Goal: Complete application form

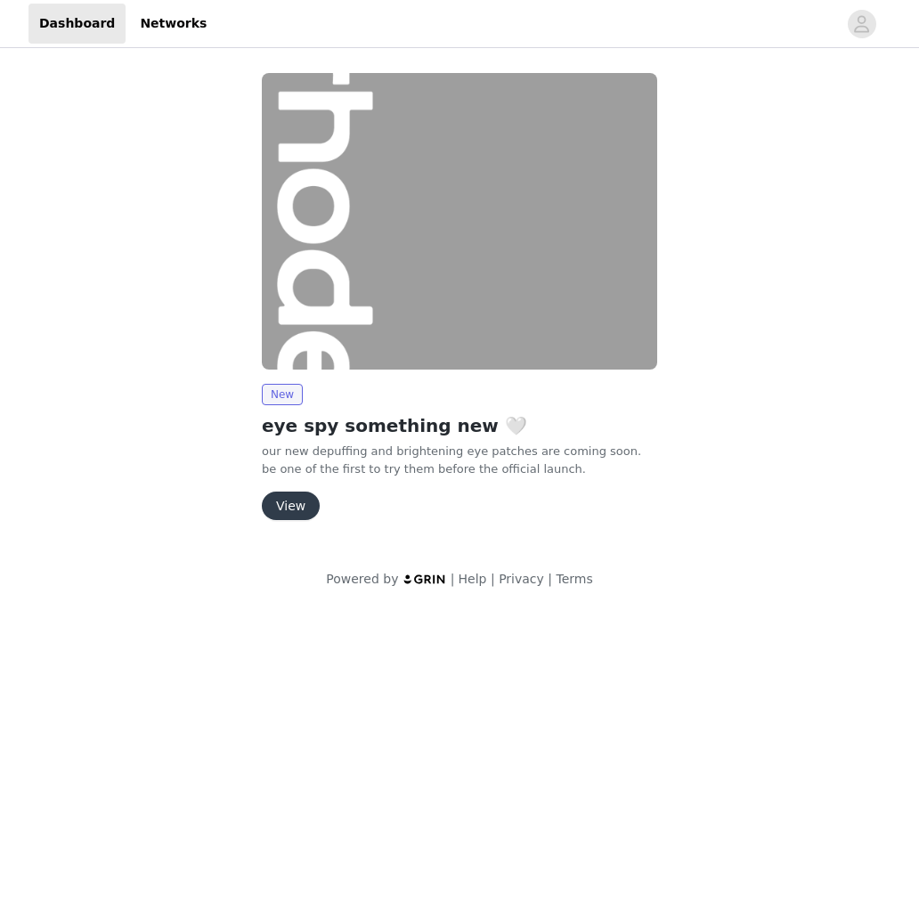
click at [280, 506] on button "View" at bounding box center [291, 506] width 58 height 29
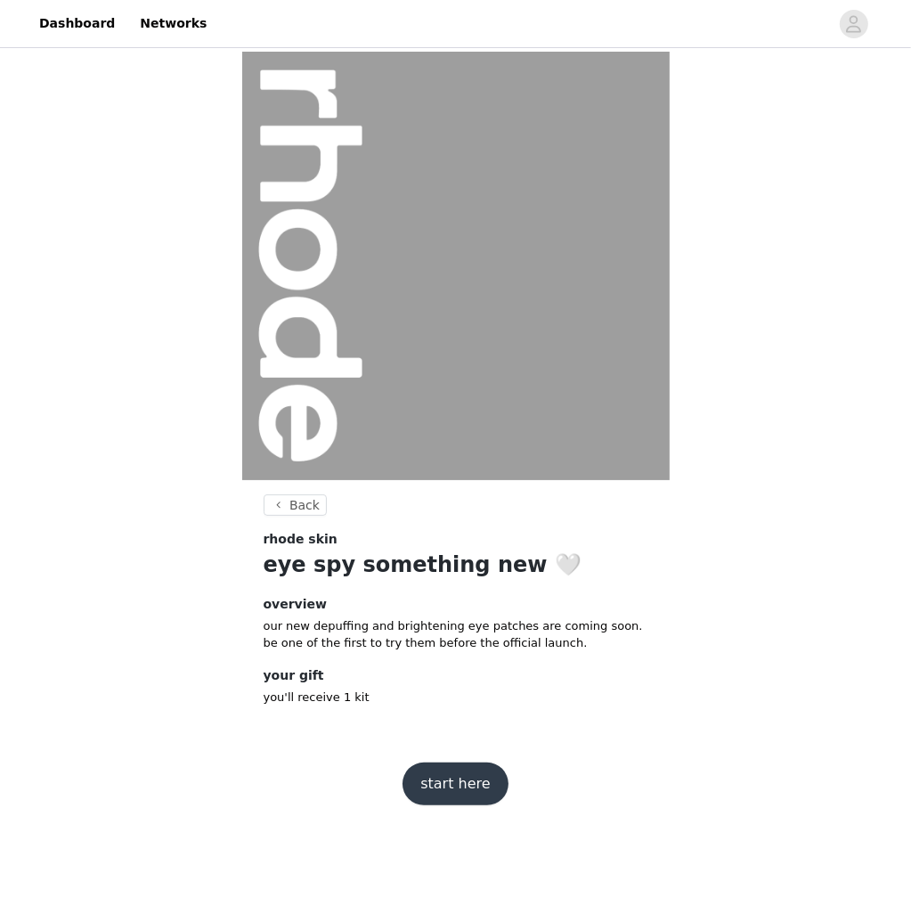
click at [437, 788] on button "start here" at bounding box center [455, 783] width 105 height 43
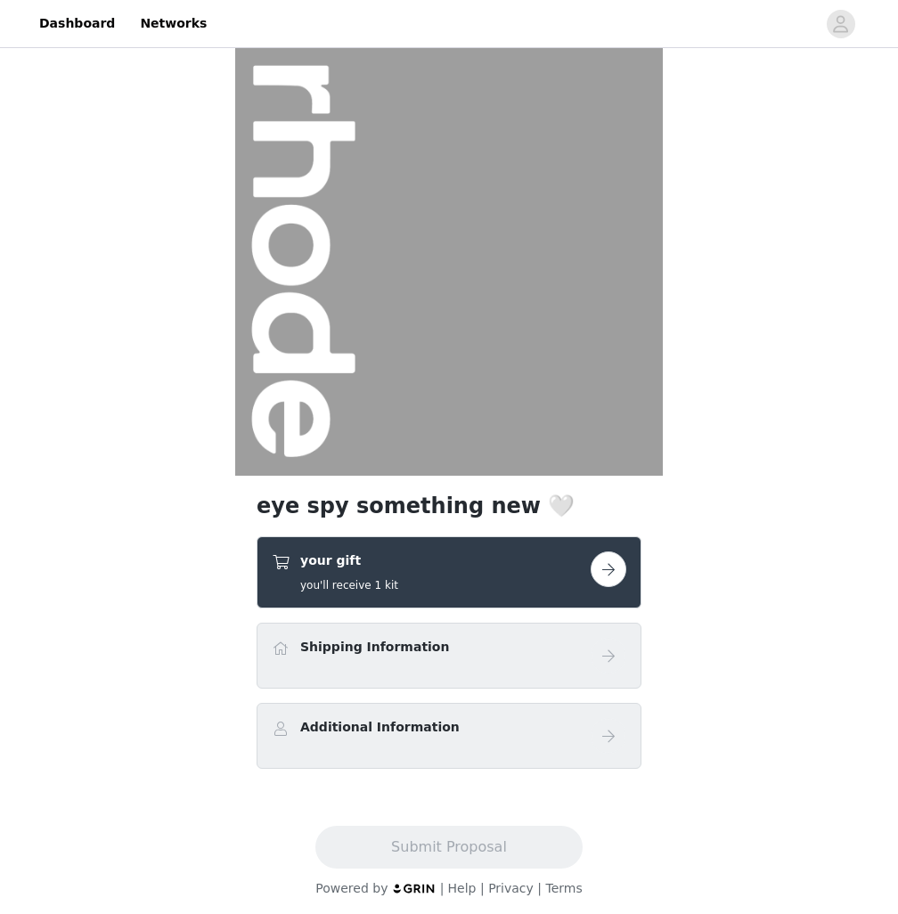
scroll to position [8, 0]
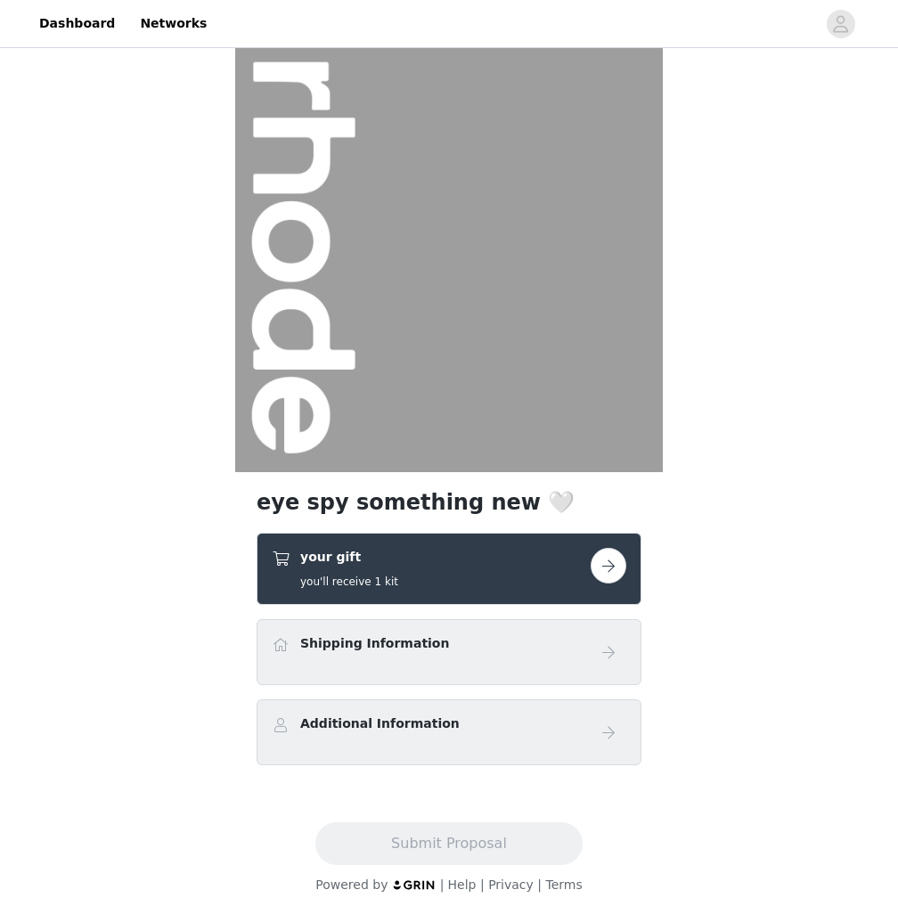
click at [602, 564] on button "button" at bounding box center [609, 566] width 36 height 36
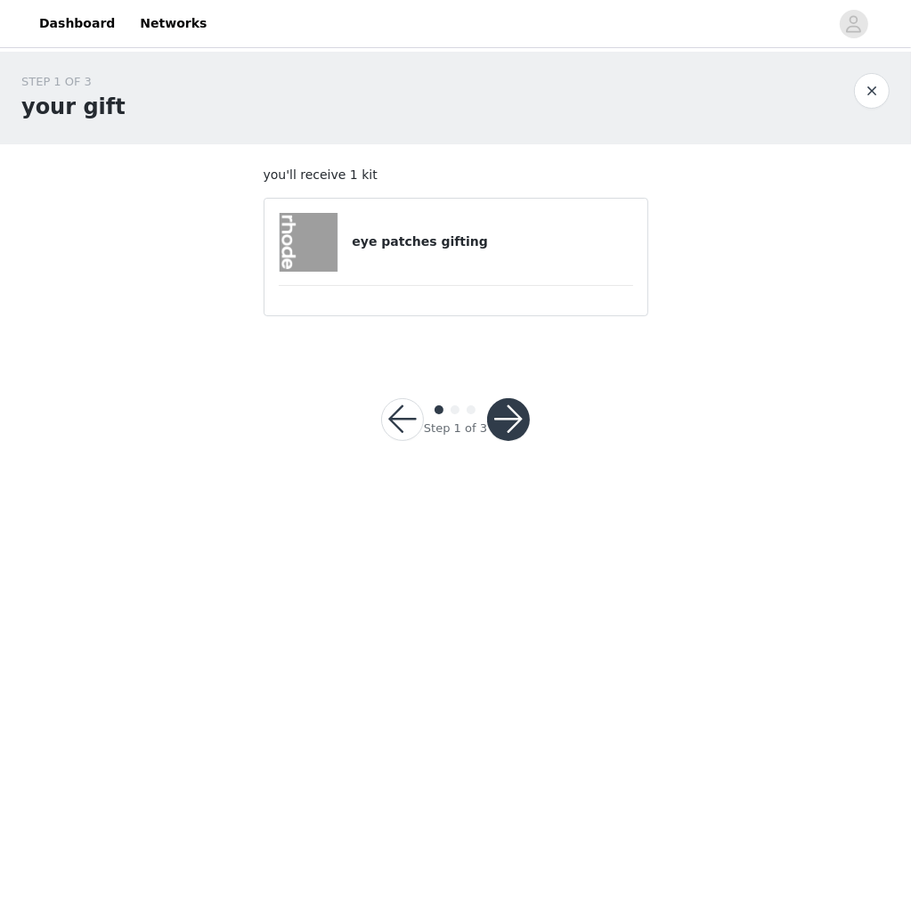
click at [490, 418] on button "button" at bounding box center [508, 419] width 43 height 43
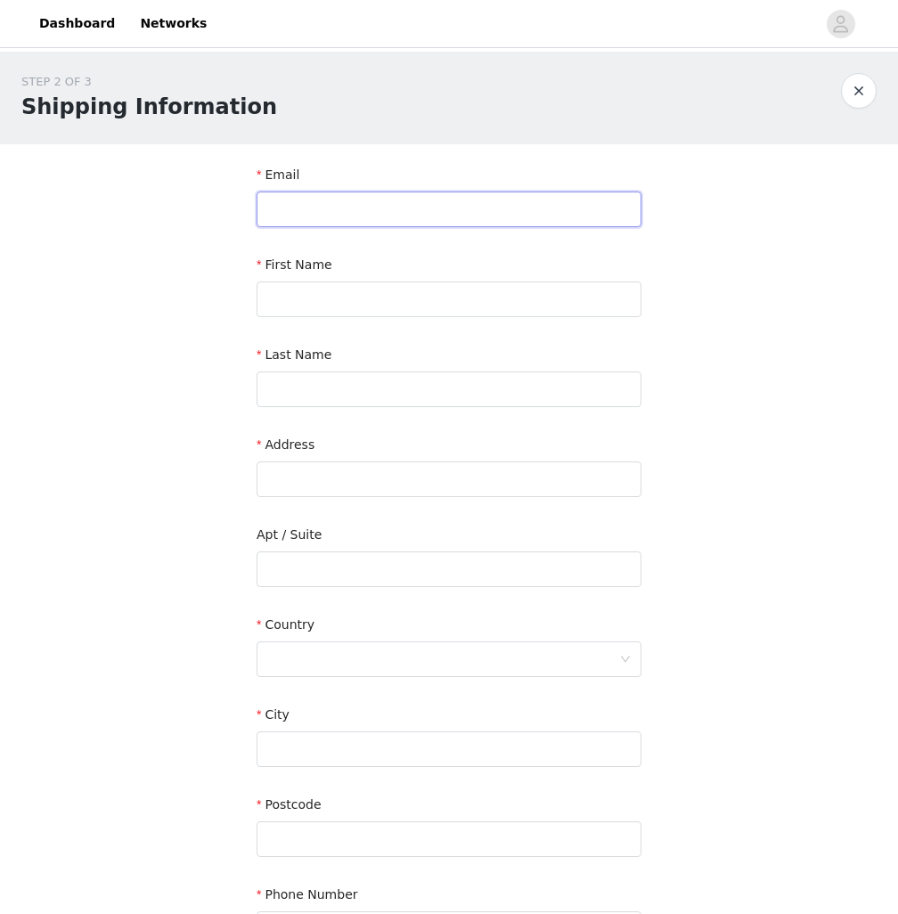
click at [322, 205] on input "text" at bounding box center [449, 210] width 385 height 36
type input "[EMAIL_ADDRESS][DOMAIN_NAME]"
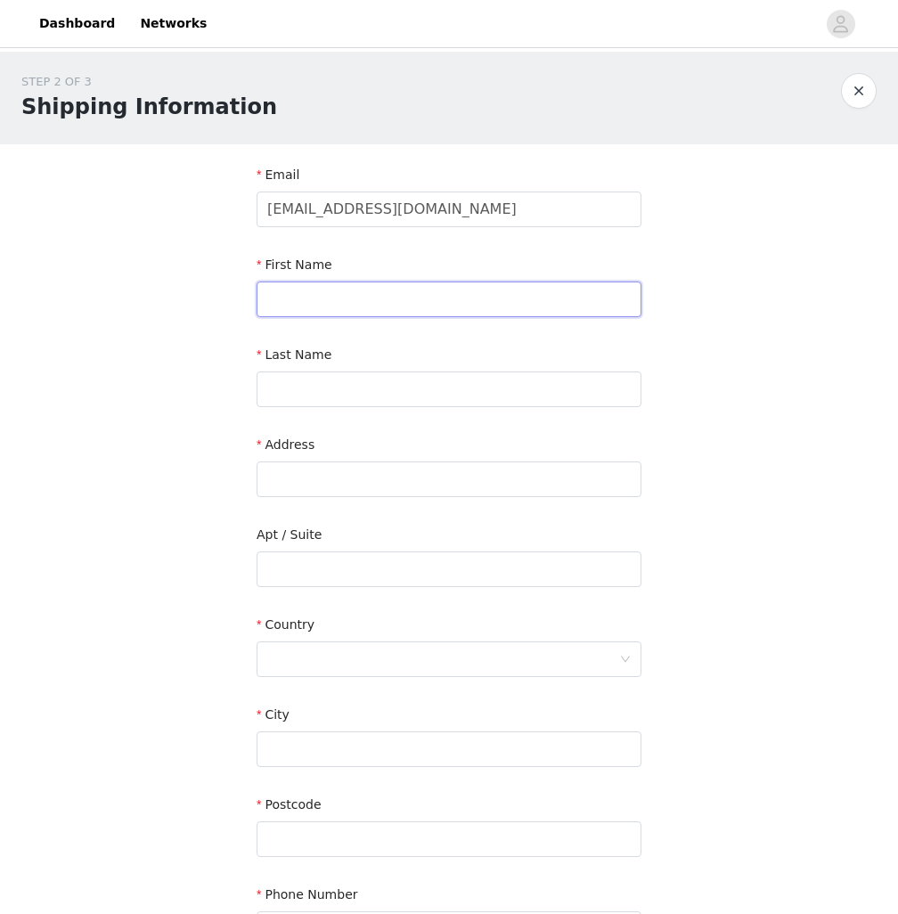
type input "[PERSON_NAME]"
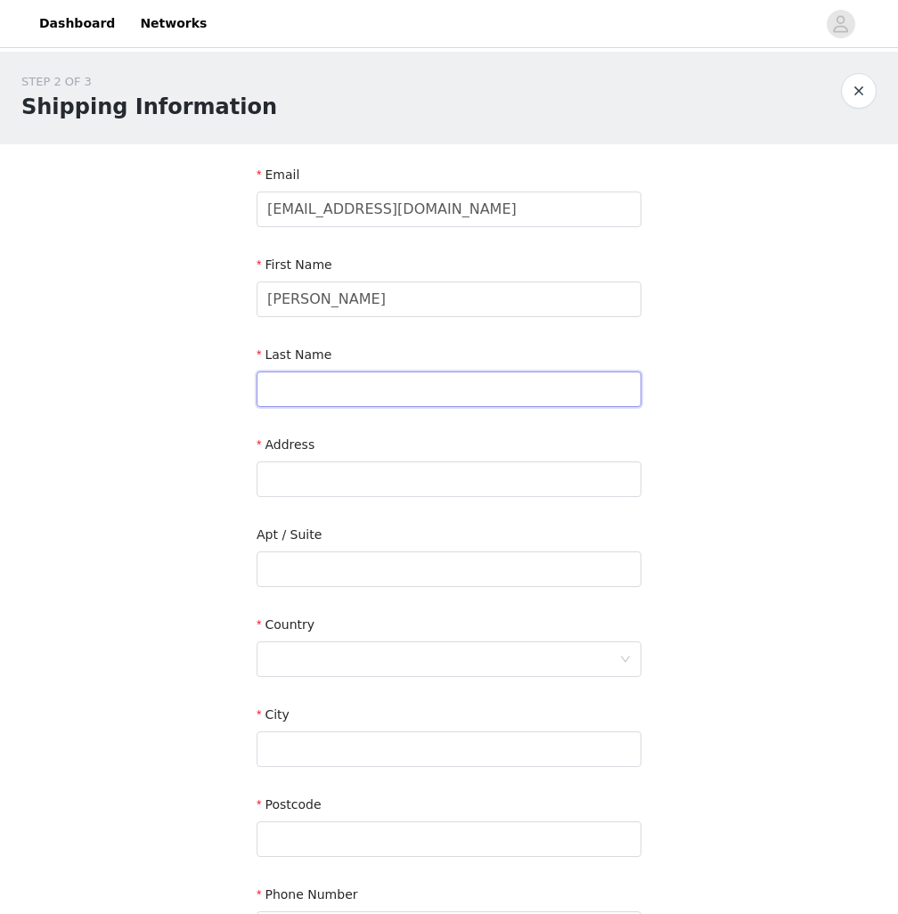
type input "[PERSON_NAME]"
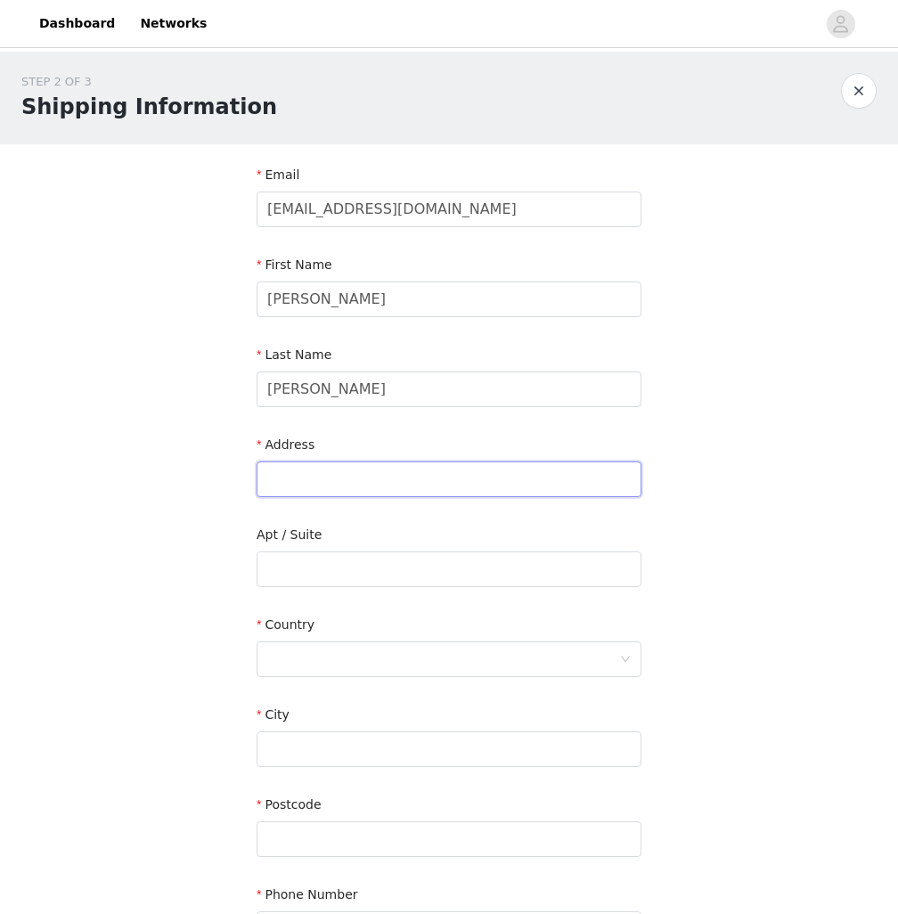
type input "[STREET_ADDRESS]"
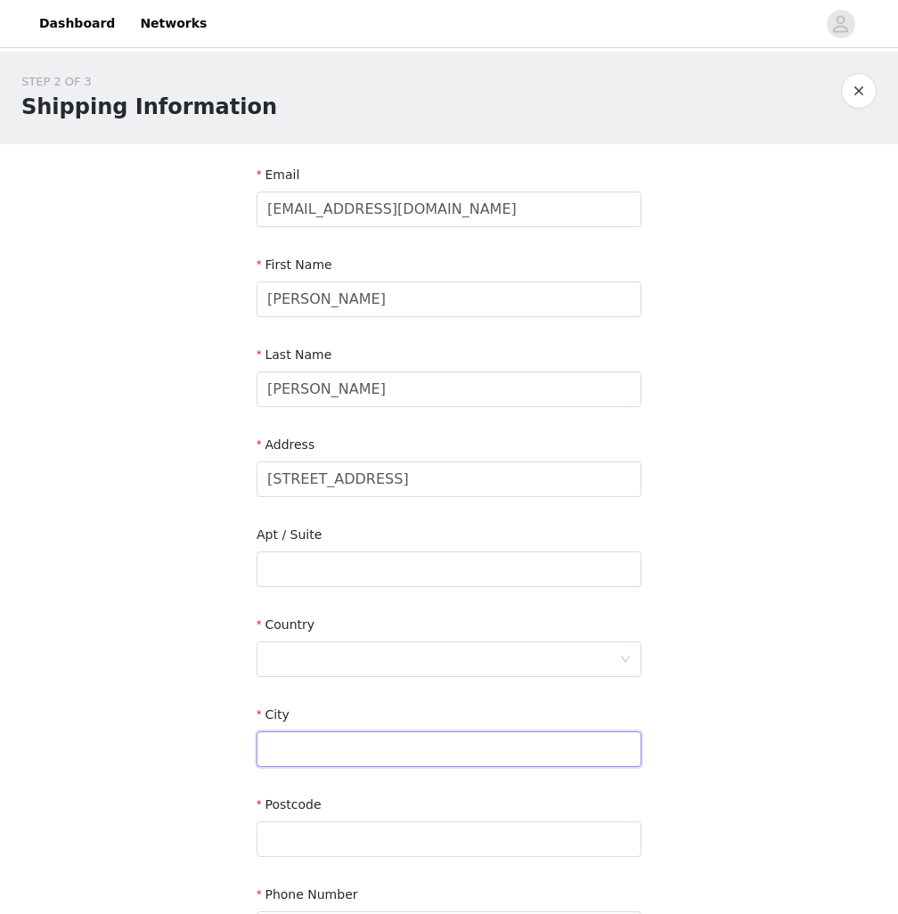
type input "Wrentham"
type input "02093"
type input "9785016042"
click at [336, 642] on div at bounding box center [443, 659] width 352 height 34
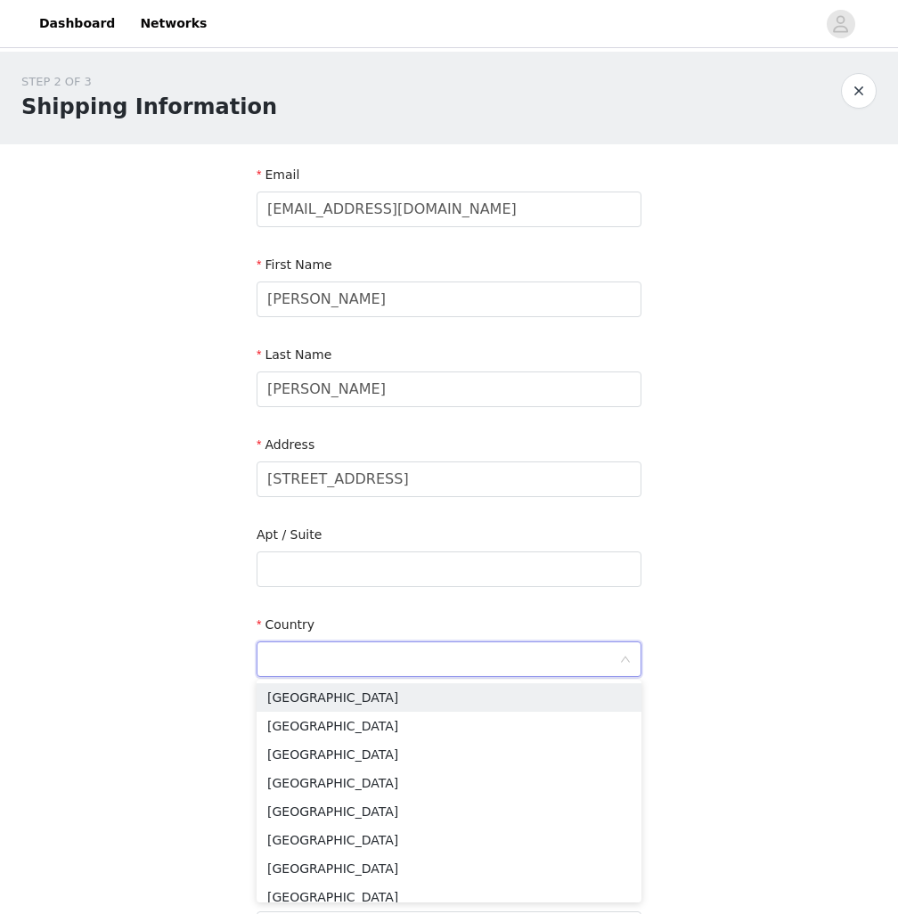
click at [333, 657] on input at bounding box center [443, 659] width 352 height 34
type input "[GEOGRAPHIC_DATA]"
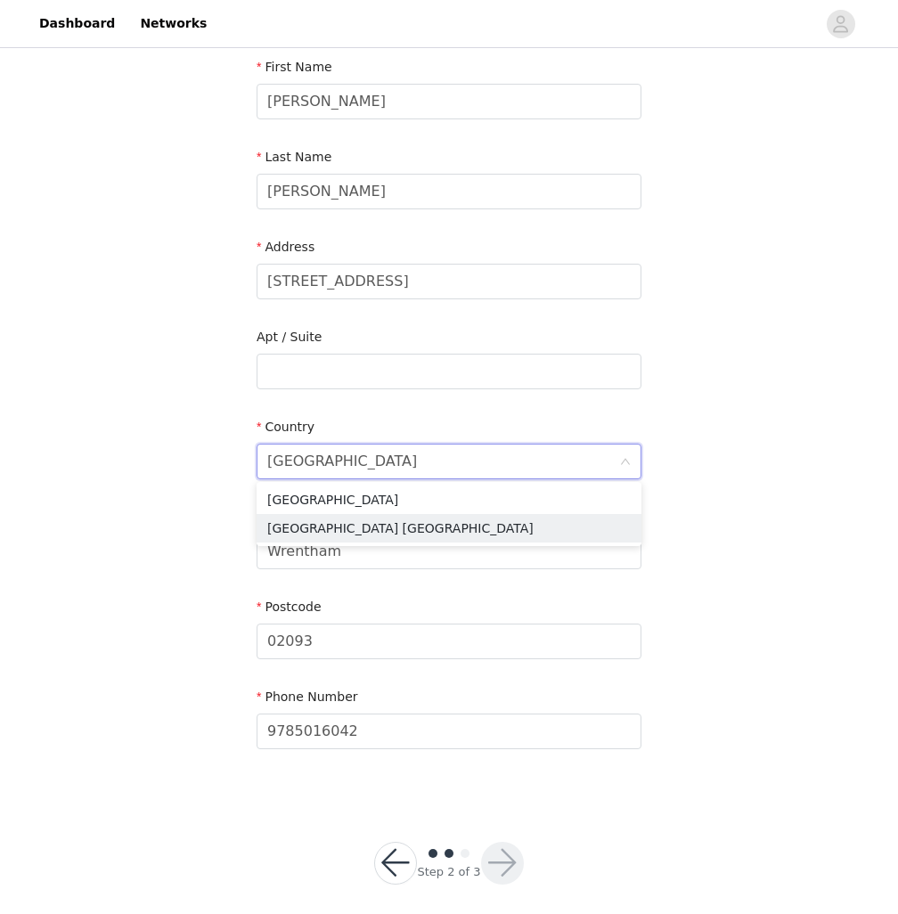
scroll to position [210, 0]
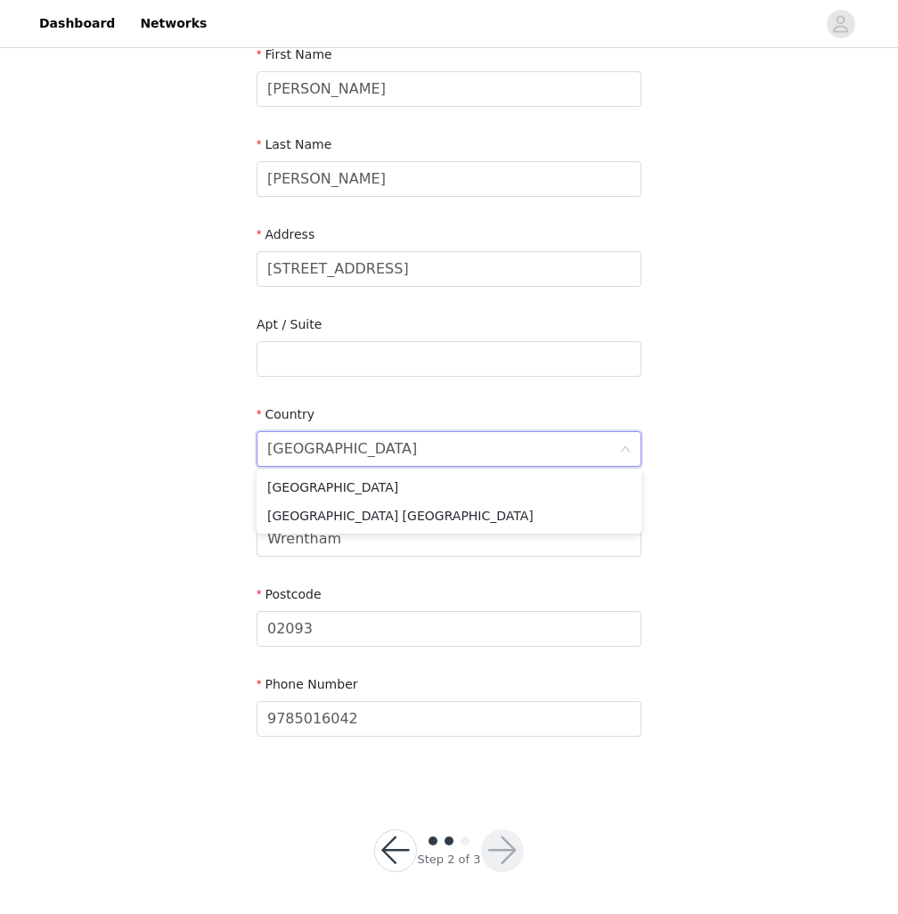
click at [123, 607] on div "STEP 2 OF 3 Shipping Information Email [EMAIL_ADDRESS][DOMAIN_NAME] First Name …" at bounding box center [449, 313] width 898 height 945
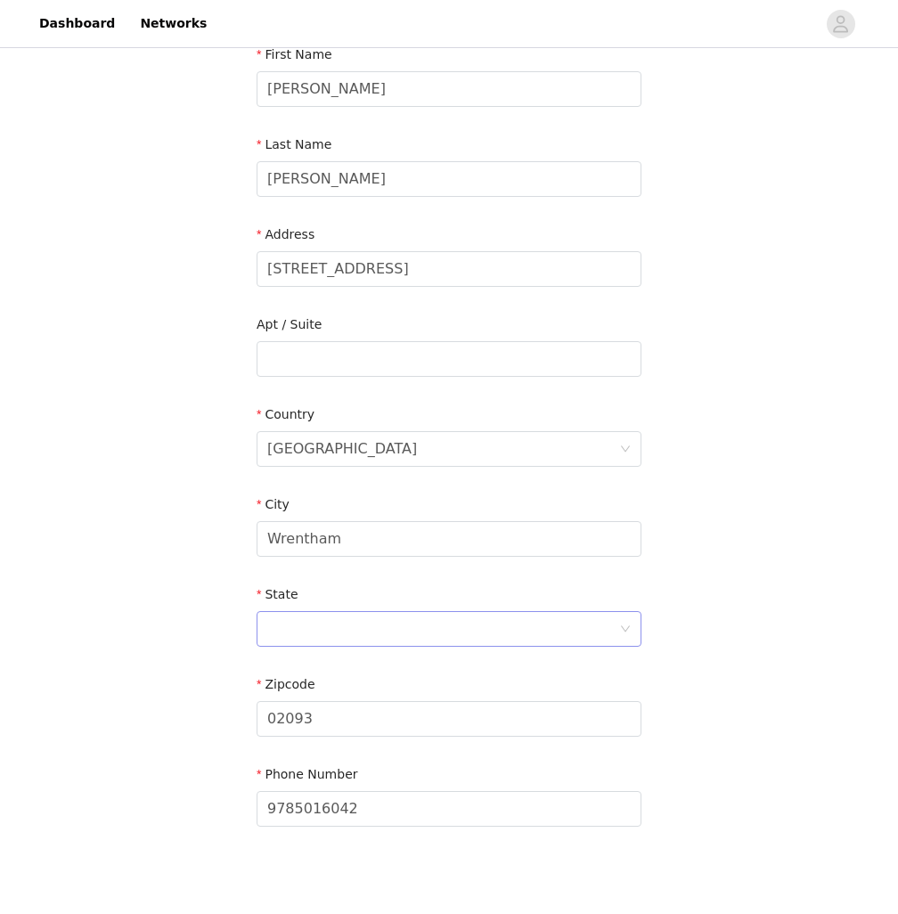
click at [382, 617] on div at bounding box center [443, 629] width 352 height 34
type input ","
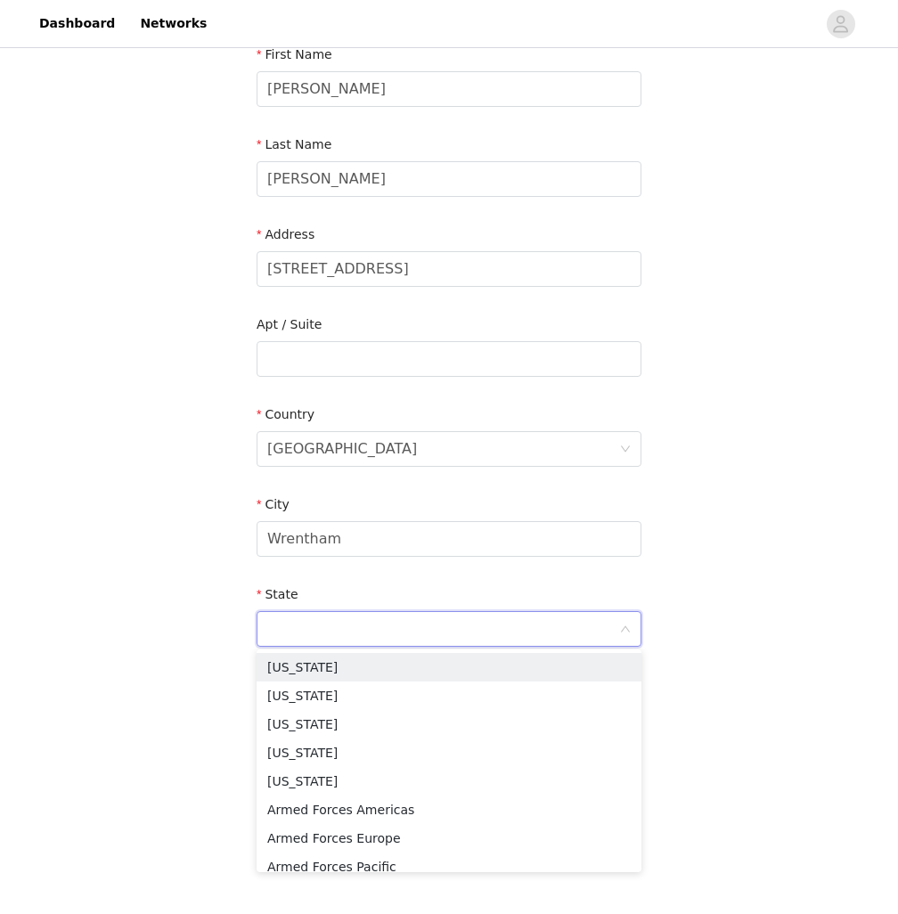
type input "."
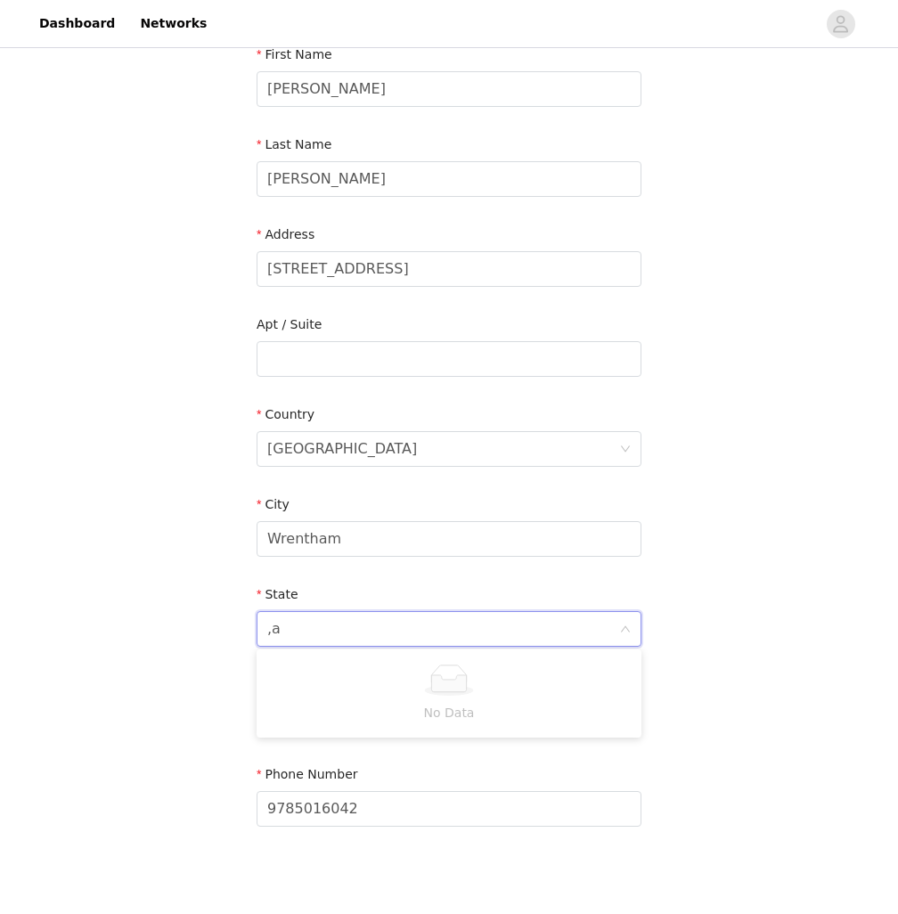
type input ","
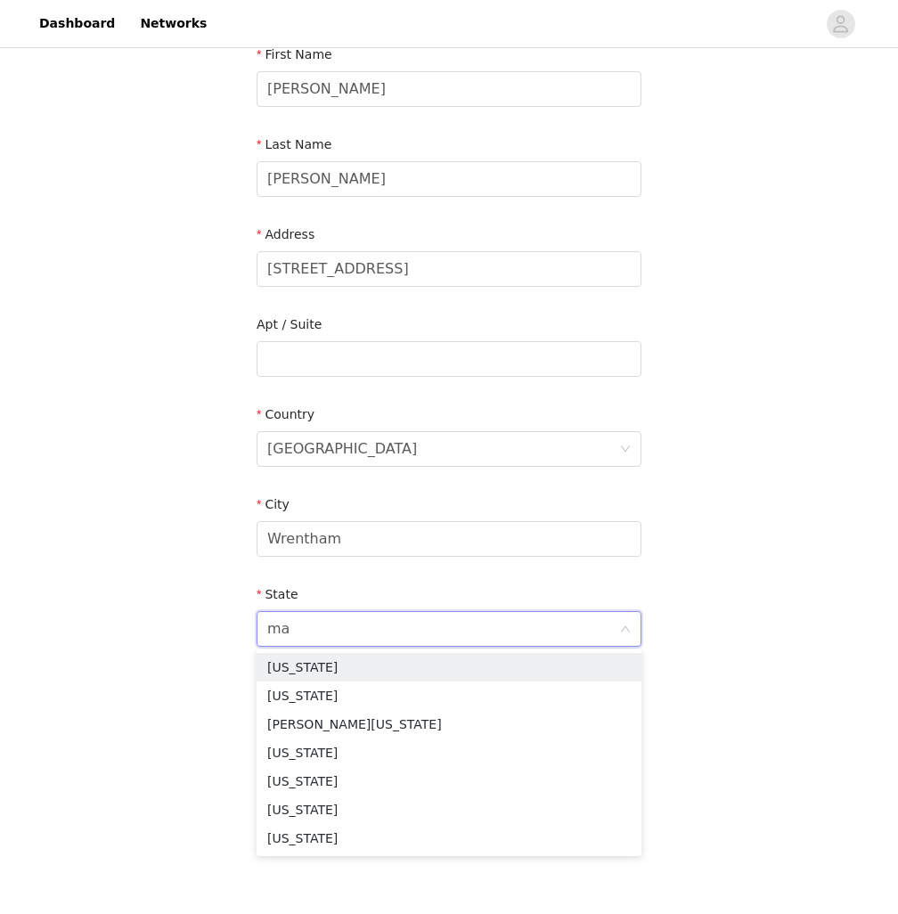
type input "mas"
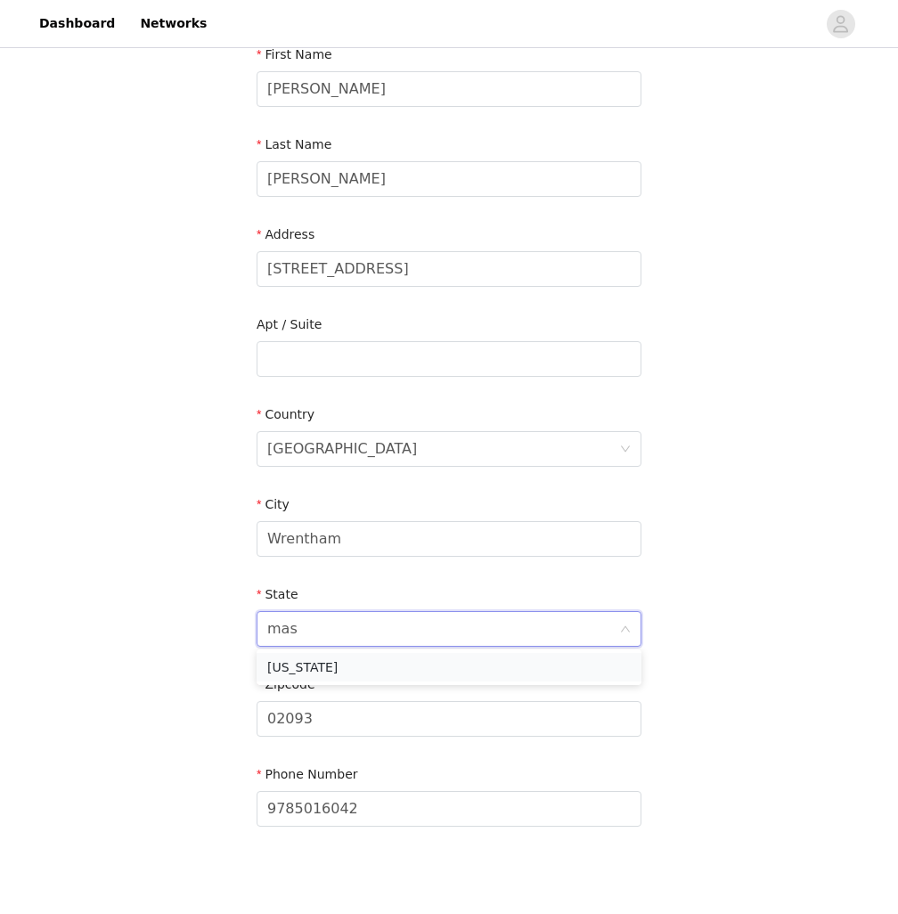
click at [350, 661] on li "[US_STATE]" at bounding box center [449, 667] width 385 height 29
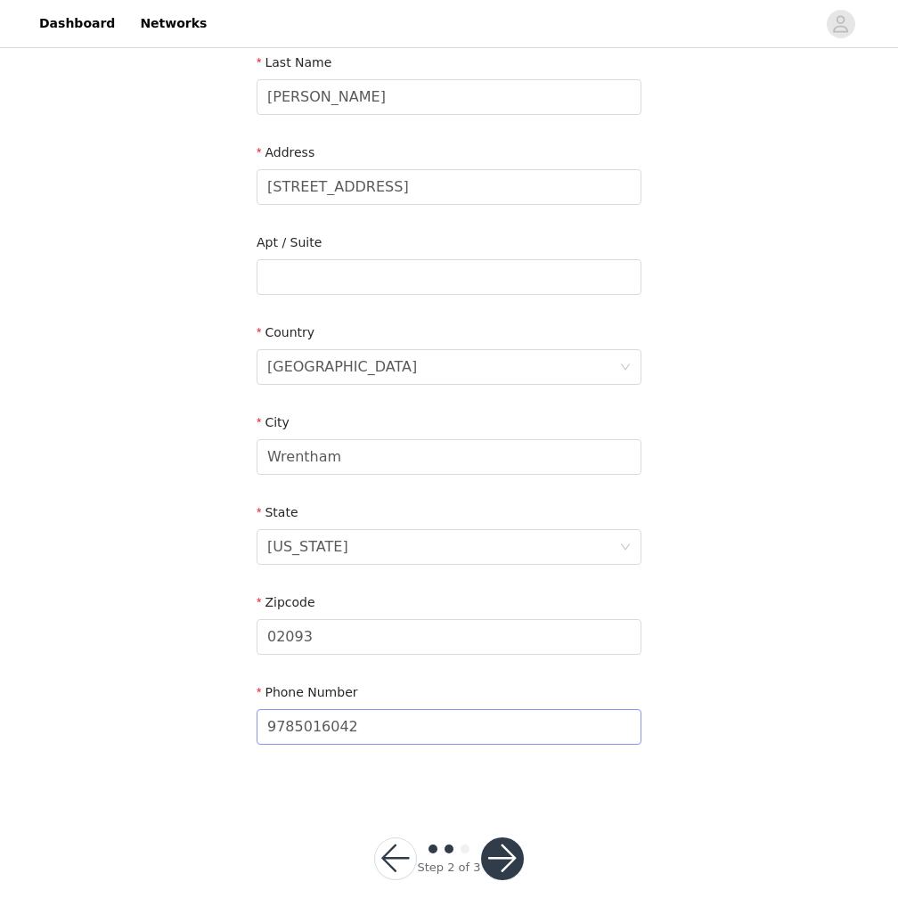
scroll to position [300, 0]
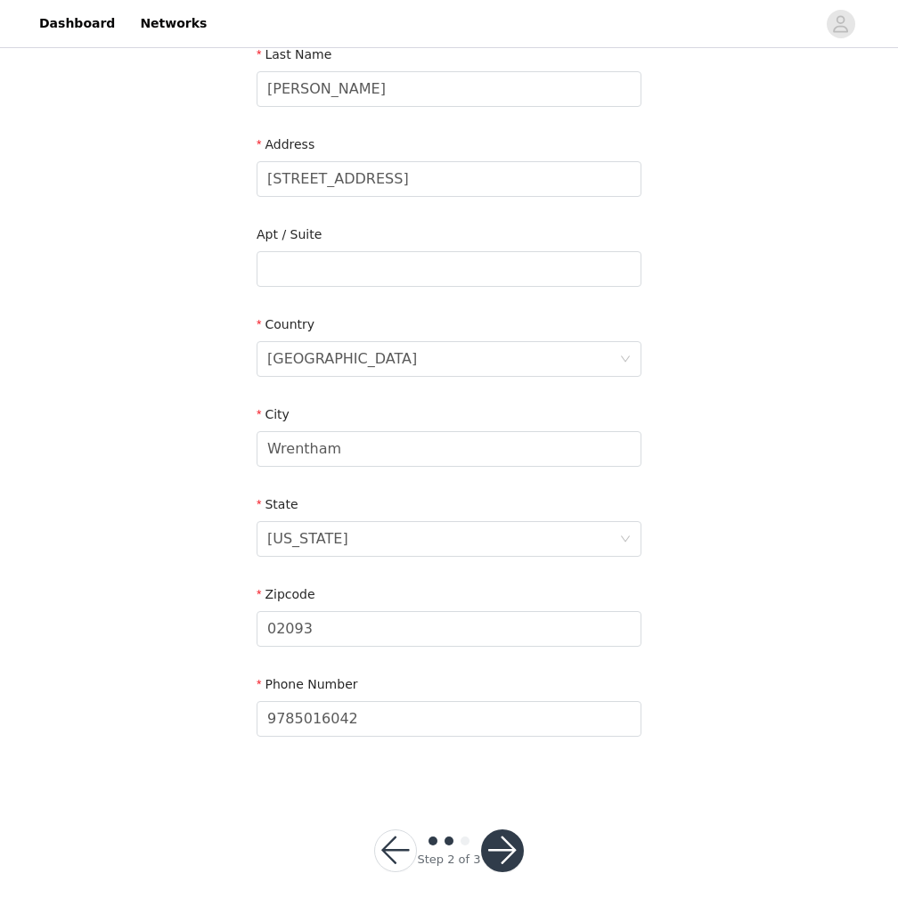
click at [489, 847] on button "button" at bounding box center [502, 850] width 43 height 43
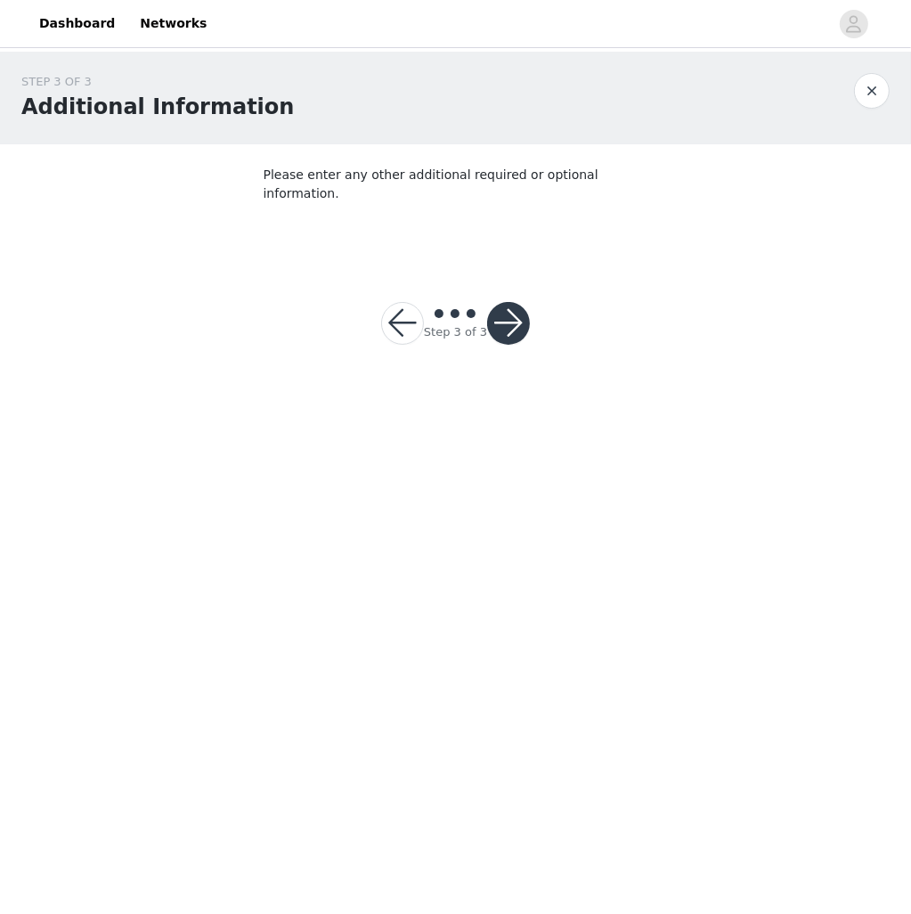
click at [512, 306] on button "button" at bounding box center [508, 323] width 43 height 43
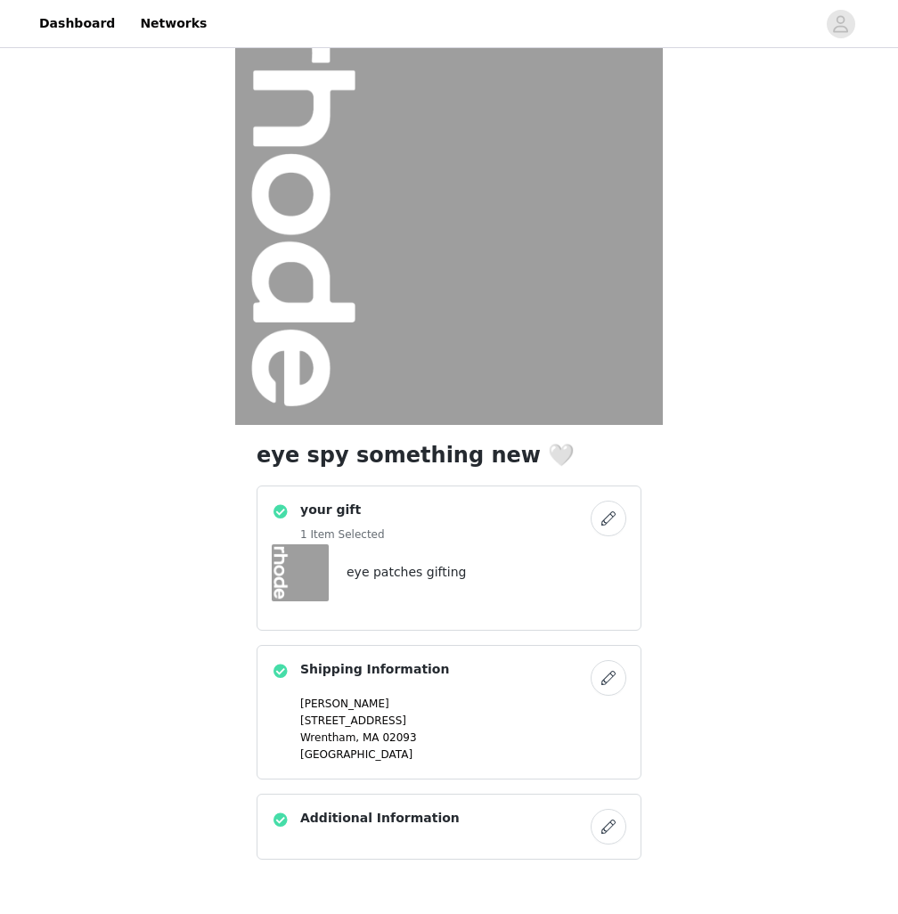
scroll to position [150, 0]
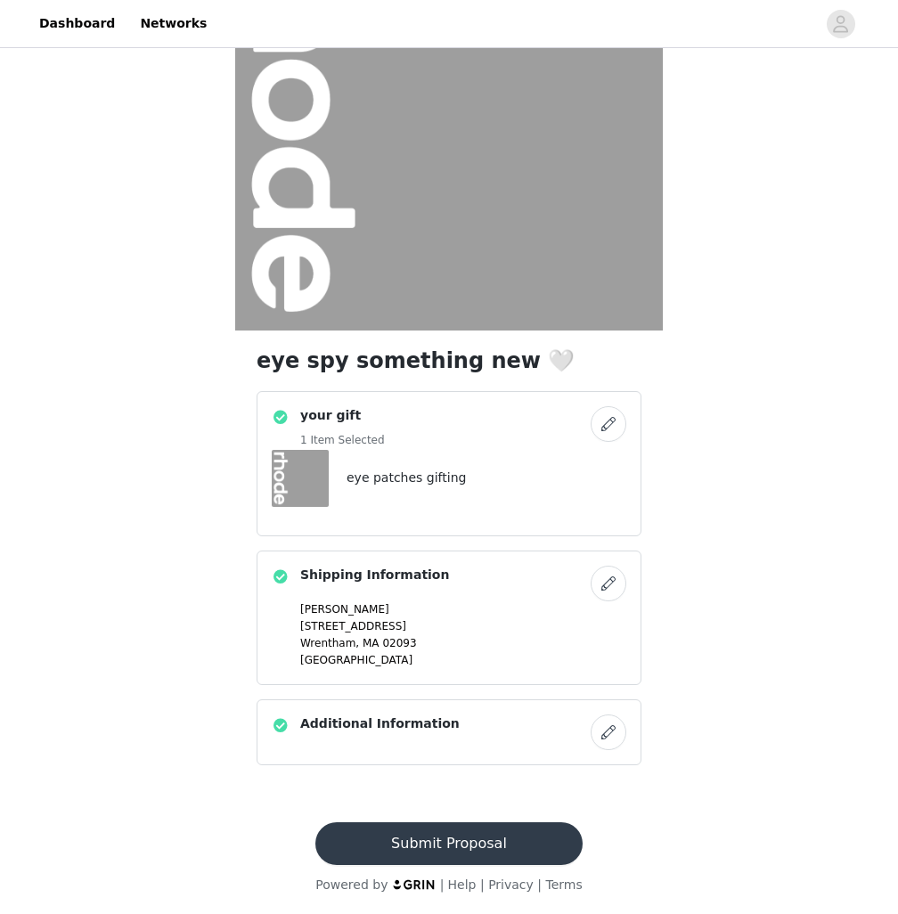
click at [413, 835] on button "Submit Proposal" at bounding box center [448, 843] width 266 height 43
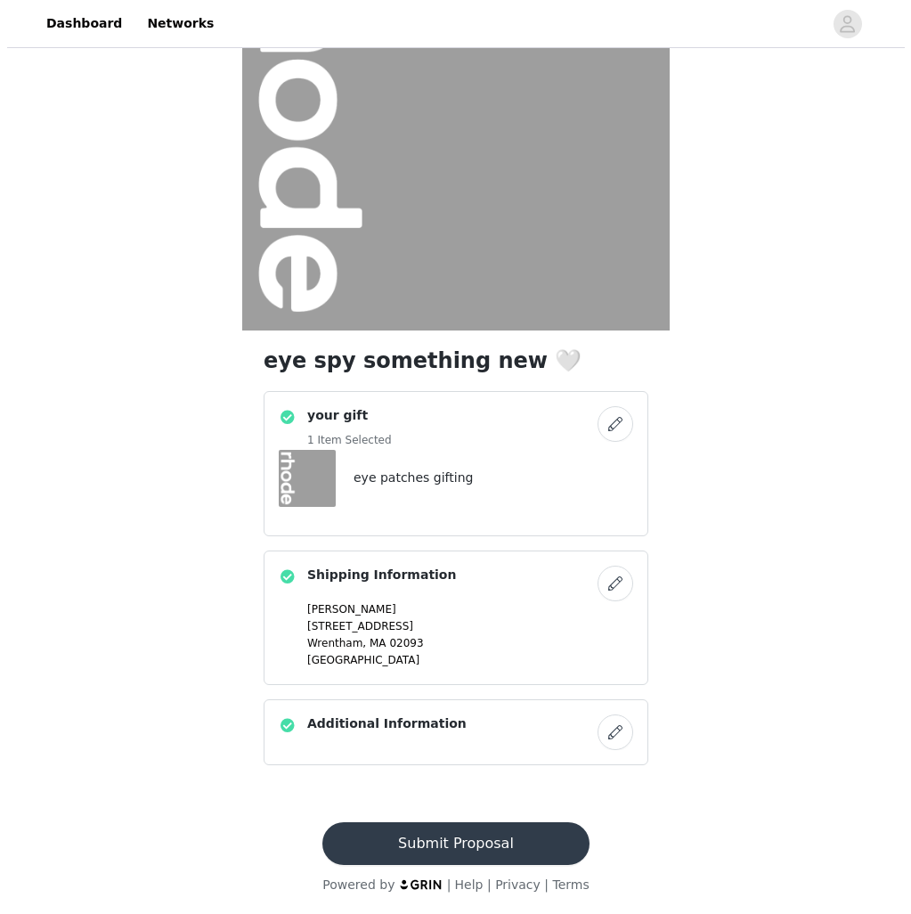
scroll to position [0, 0]
